Goal: Use online tool/utility: Utilize a website feature to perform a specific function

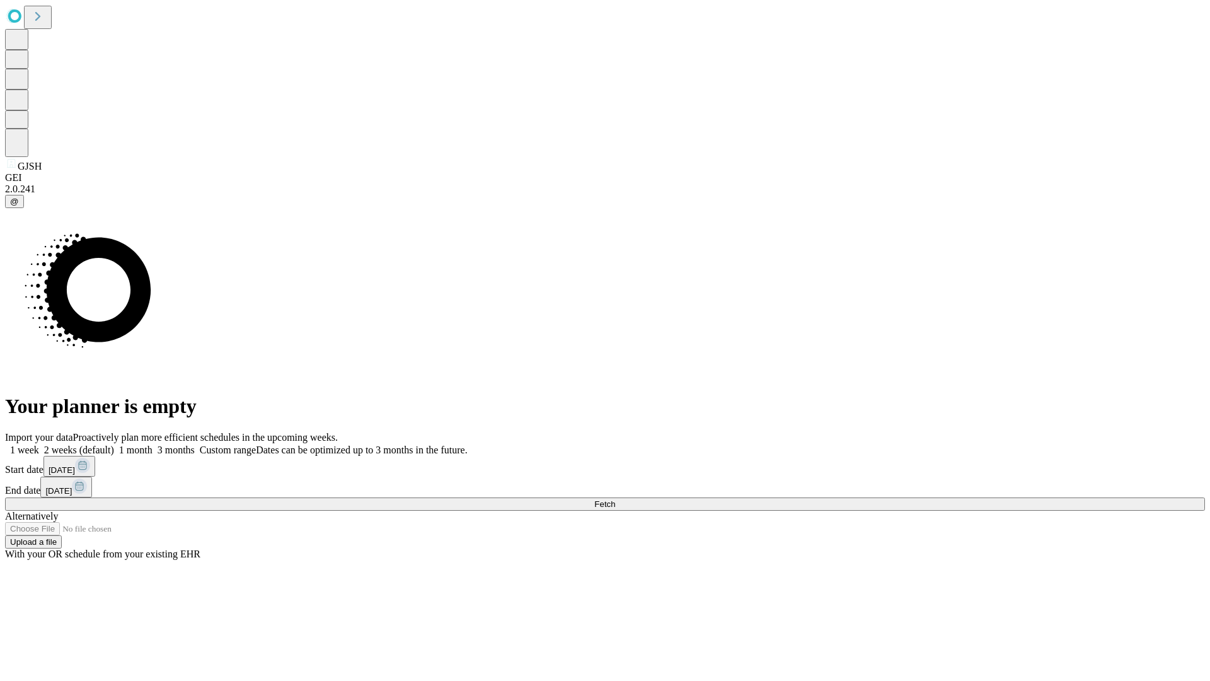
click at [152, 444] on label "1 month" at bounding box center [133, 449] width 38 height 11
click at [615, 499] on span "Fetch" at bounding box center [604, 503] width 21 height 9
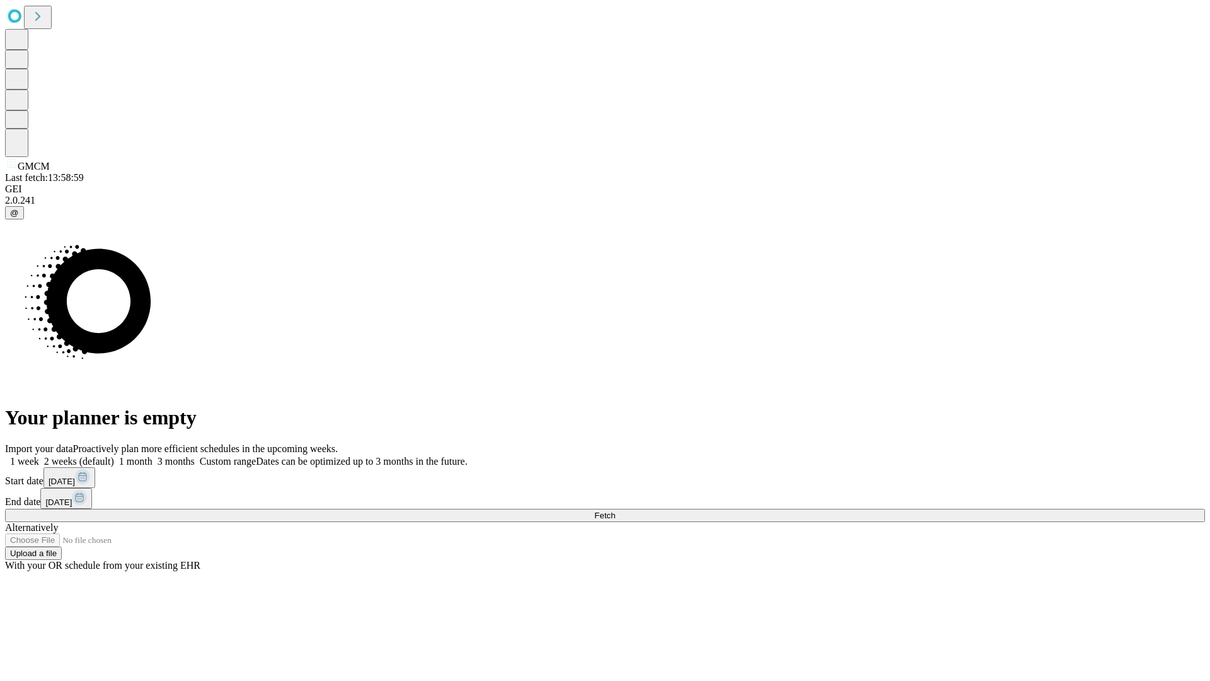
click at [152, 456] on label "1 month" at bounding box center [133, 461] width 38 height 11
click at [615, 510] on span "Fetch" at bounding box center [604, 514] width 21 height 9
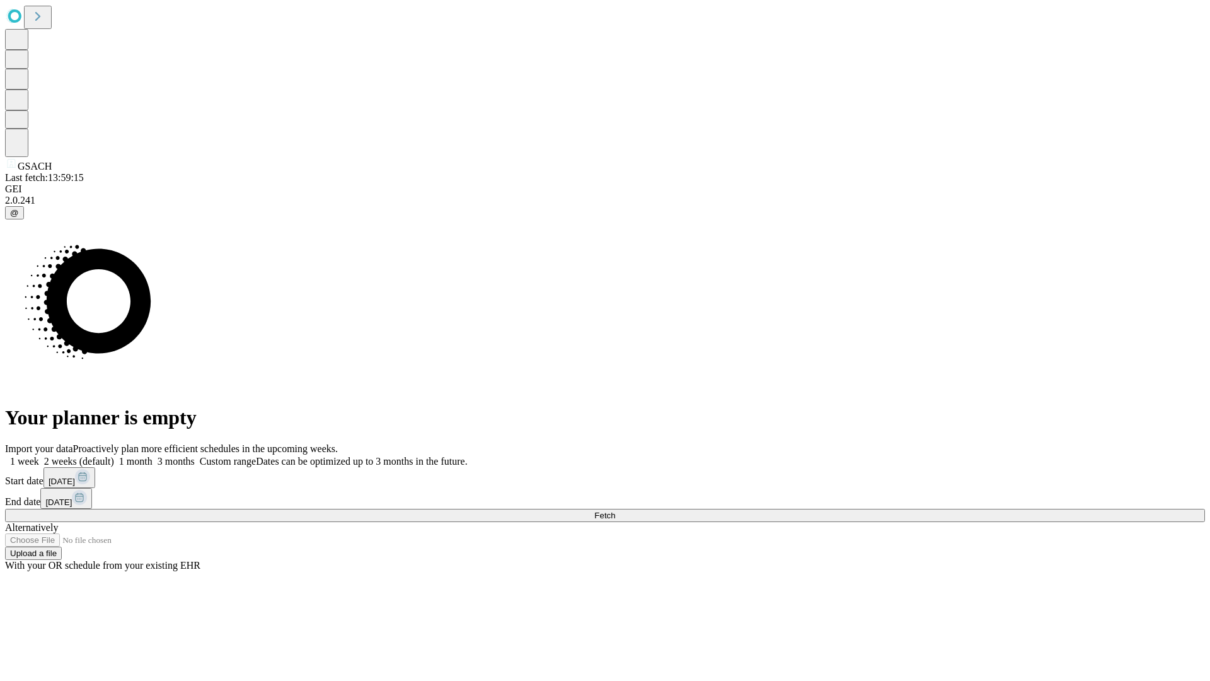
click at [152, 456] on label "1 month" at bounding box center [133, 461] width 38 height 11
click at [615, 510] on span "Fetch" at bounding box center [604, 514] width 21 height 9
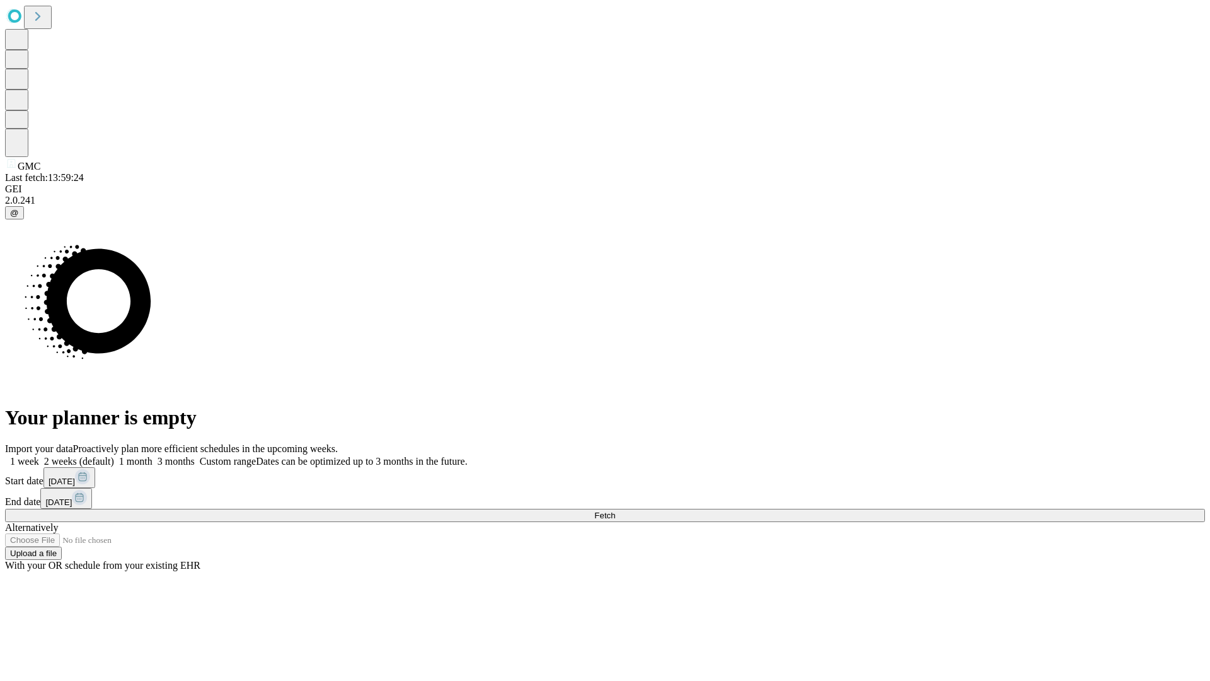
click at [152, 456] on label "1 month" at bounding box center [133, 461] width 38 height 11
click at [615, 510] on span "Fetch" at bounding box center [604, 514] width 21 height 9
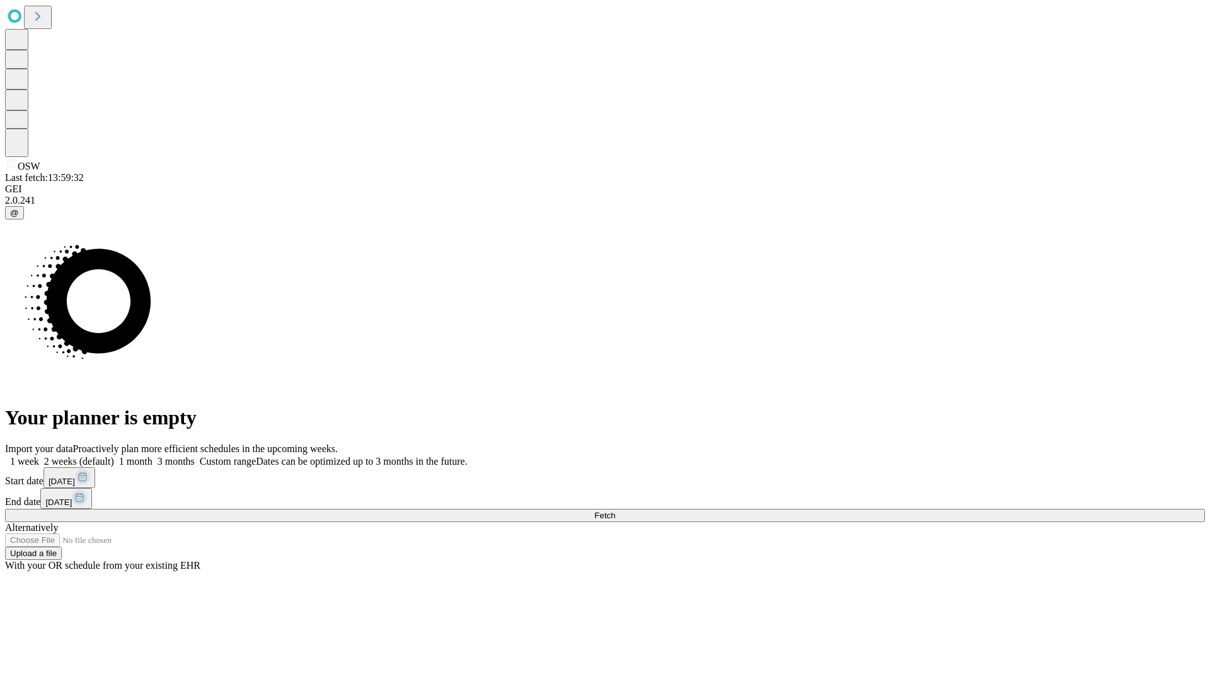
click at [152, 456] on label "1 month" at bounding box center [133, 461] width 38 height 11
click at [615, 510] on span "Fetch" at bounding box center [604, 514] width 21 height 9
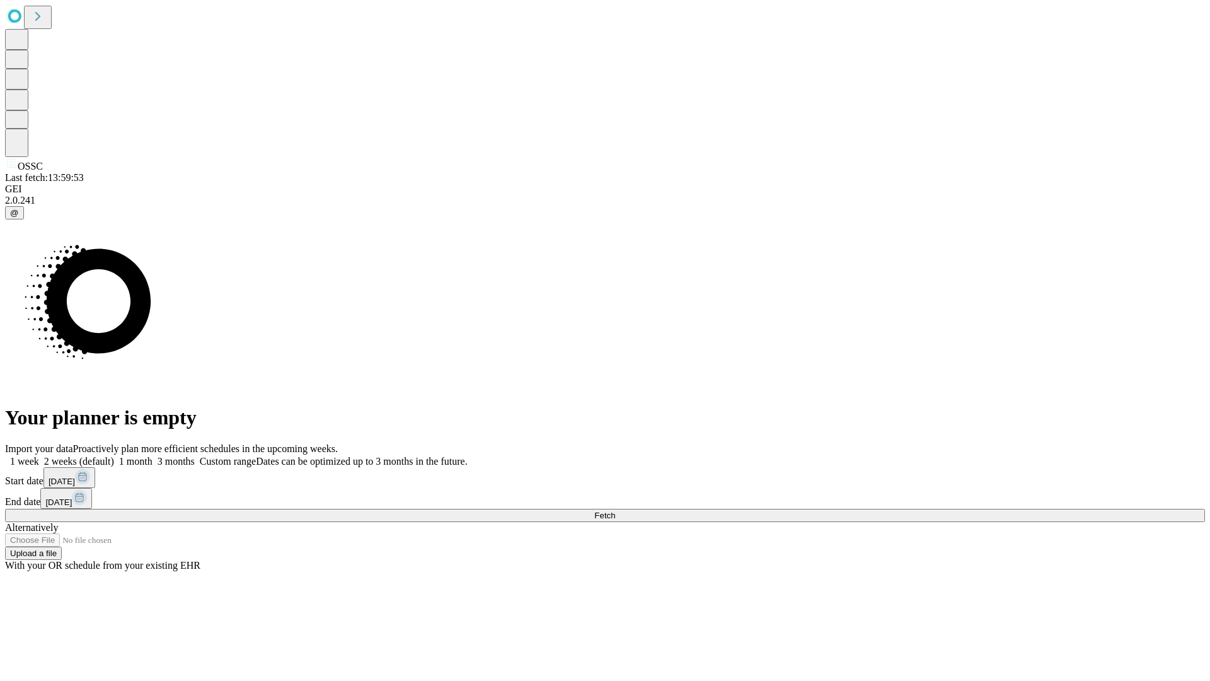
click at [152, 456] on label "1 month" at bounding box center [133, 461] width 38 height 11
click at [615, 510] on span "Fetch" at bounding box center [604, 514] width 21 height 9
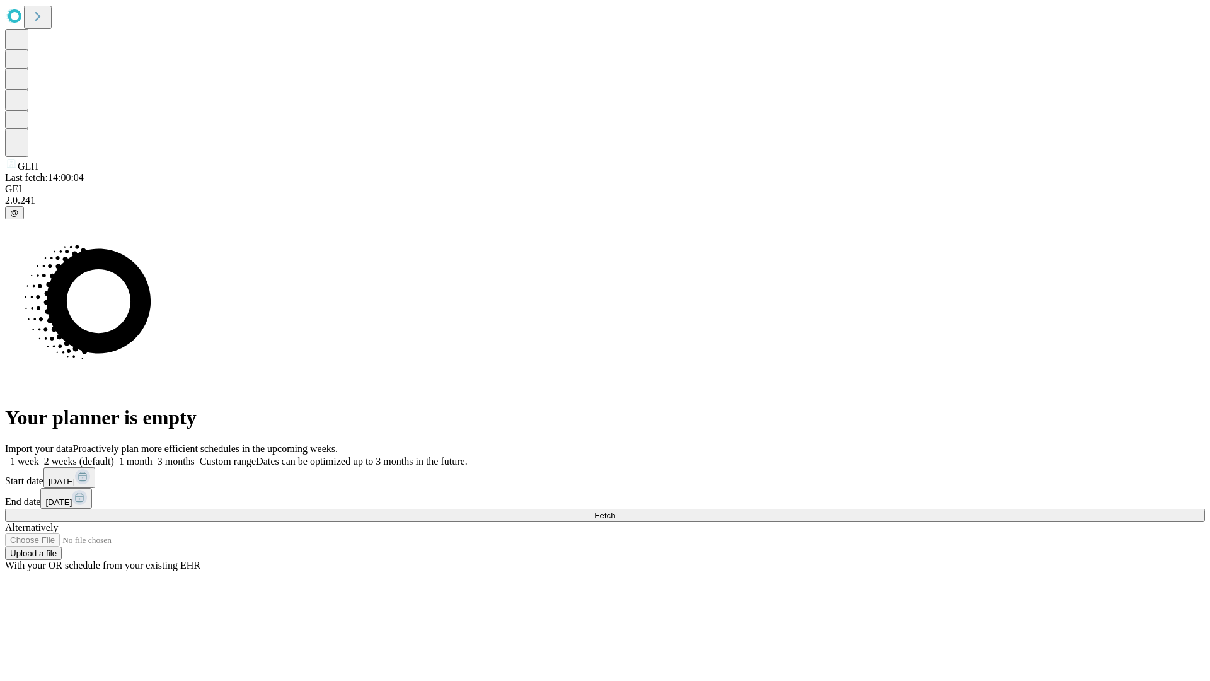
click at [152, 456] on label "1 month" at bounding box center [133, 461] width 38 height 11
click at [615, 510] on span "Fetch" at bounding box center [604, 514] width 21 height 9
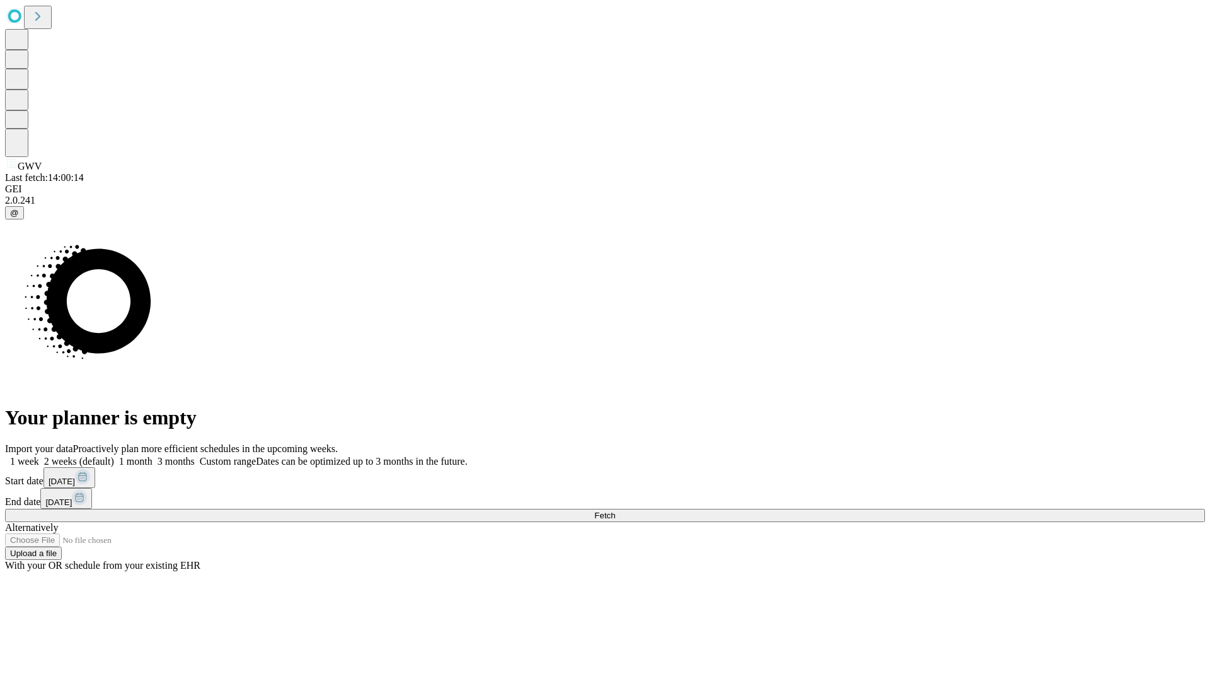
click at [152, 456] on label "1 month" at bounding box center [133, 461] width 38 height 11
click at [615, 510] on span "Fetch" at bounding box center [604, 514] width 21 height 9
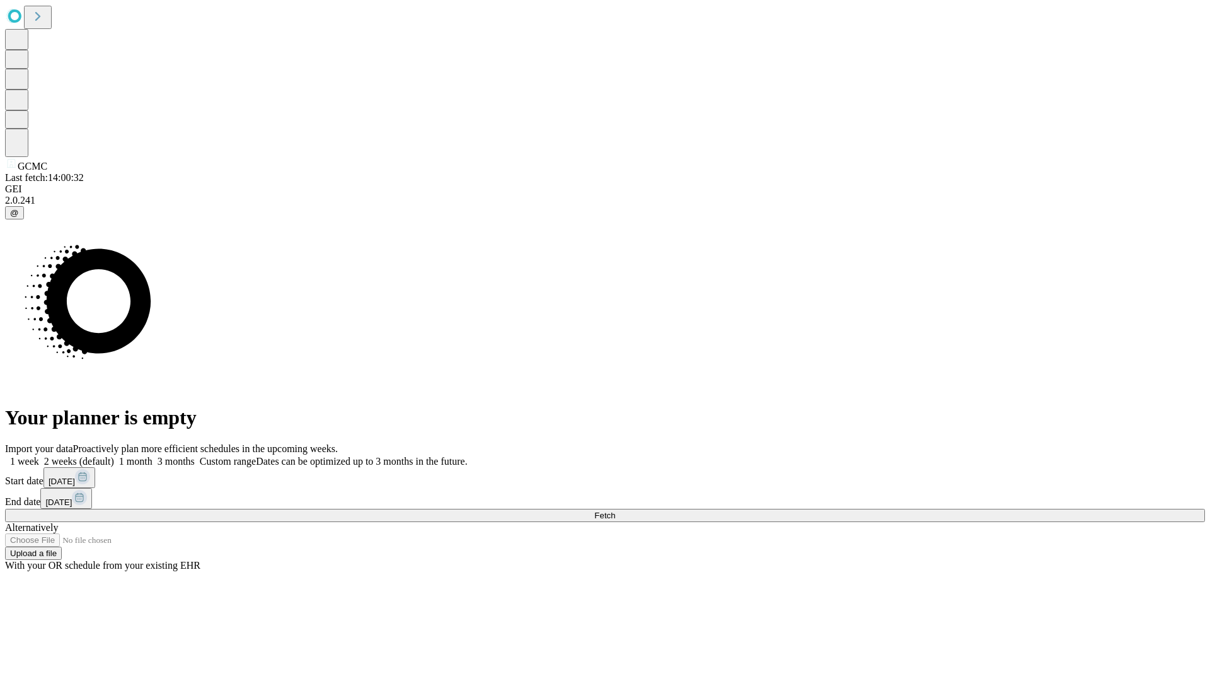
click at [152, 456] on label "1 month" at bounding box center [133, 461] width 38 height 11
click at [615, 510] on span "Fetch" at bounding box center [604, 514] width 21 height 9
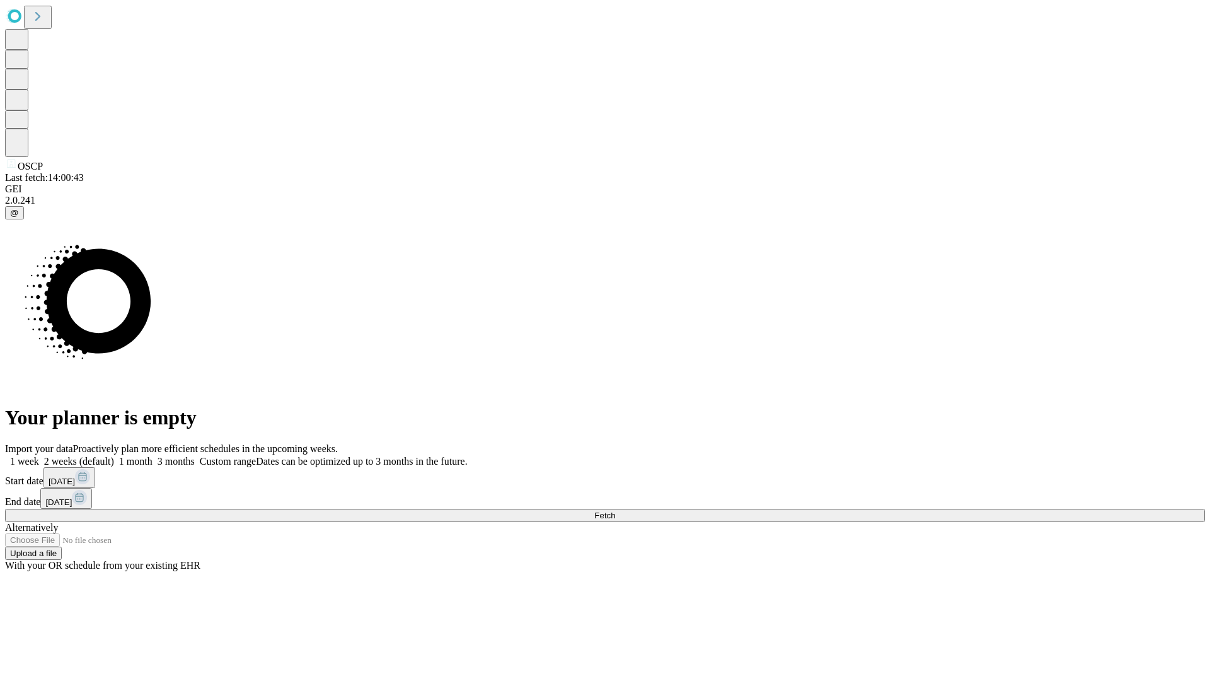
click at [152, 456] on label "1 month" at bounding box center [133, 461] width 38 height 11
click at [615, 510] on span "Fetch" at bounding box center [604, 514] width 21 height 9
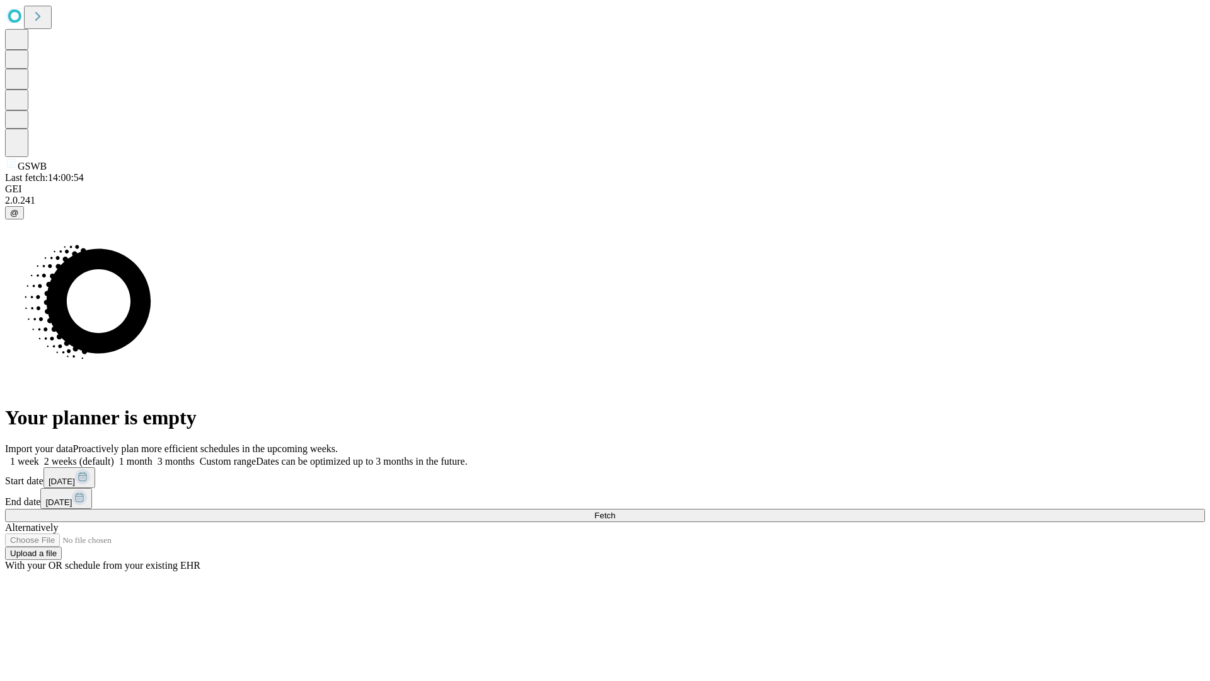
click at [615, 510] on span "Fetch" at bounding box center [604, 514] width 21 height 9
